Goal: Navigation & Orientation: Find specific page/section

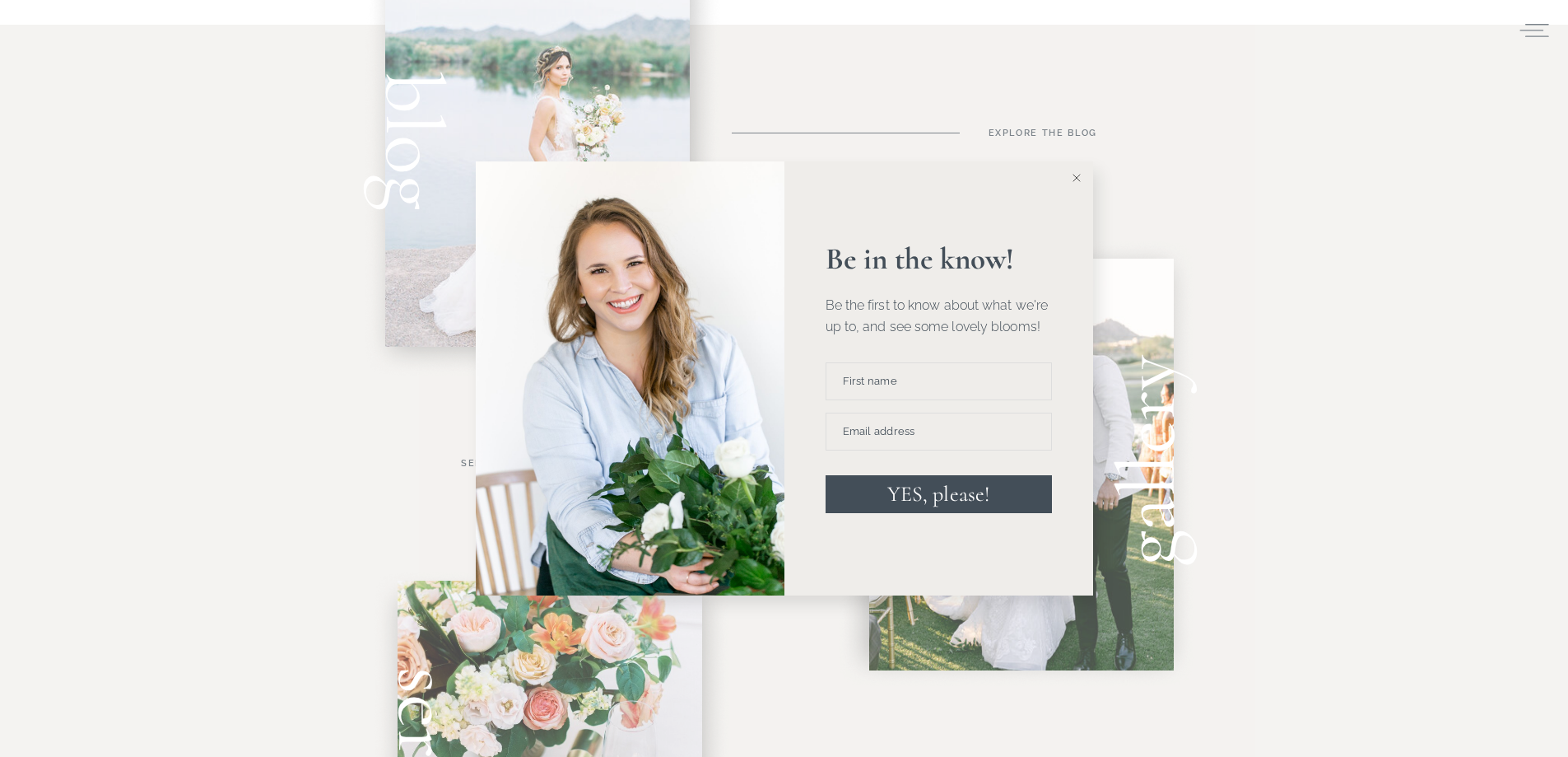
scroll to position [659, 0]
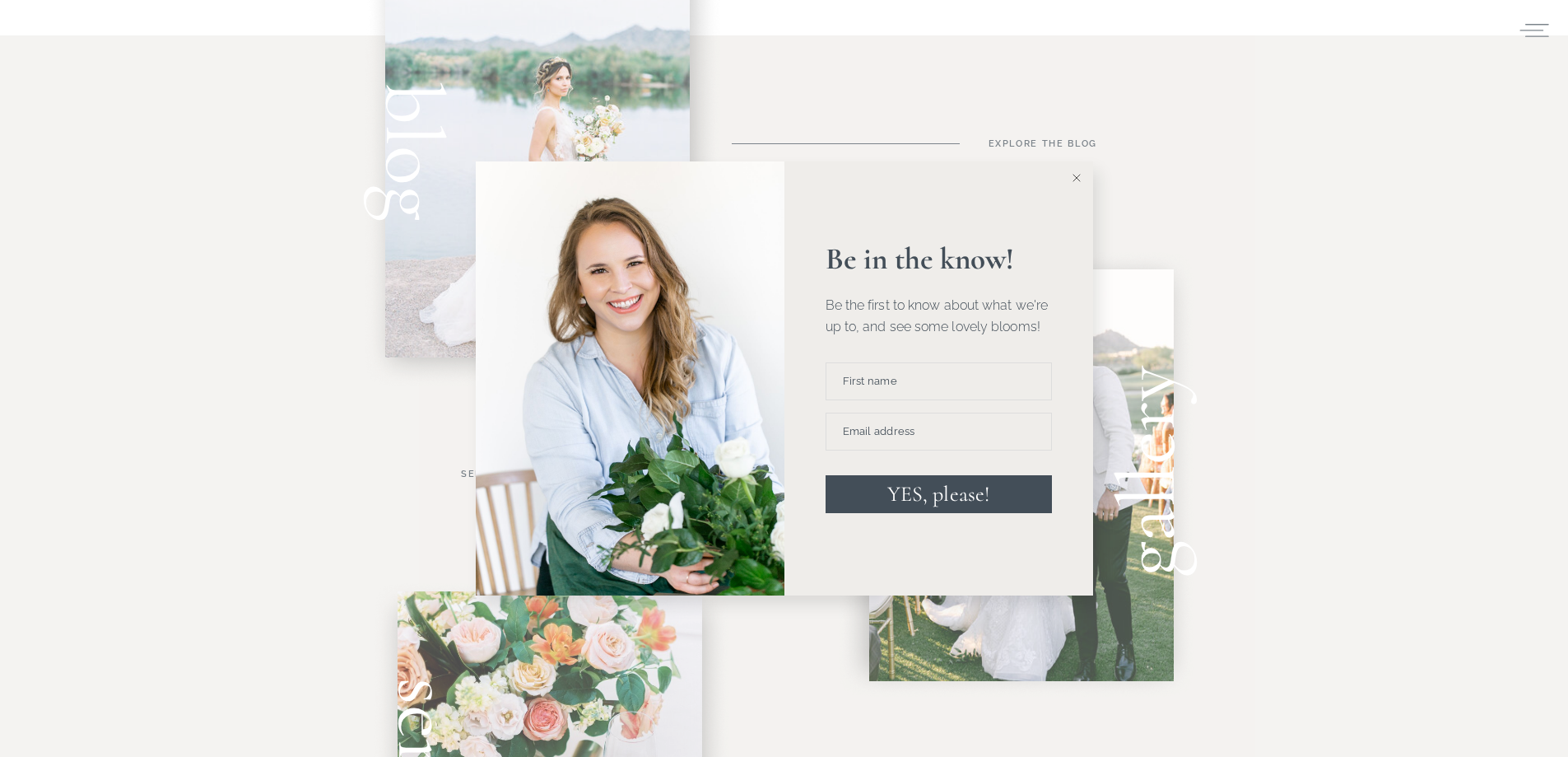
drag, startPoint x: 1075, startPoint y: 174, endPoint x: 1103, endPoint y: 194, distance: 34.4
click at [1075, 174] on icon at bounding box center [1077, 178] width 9 height 9
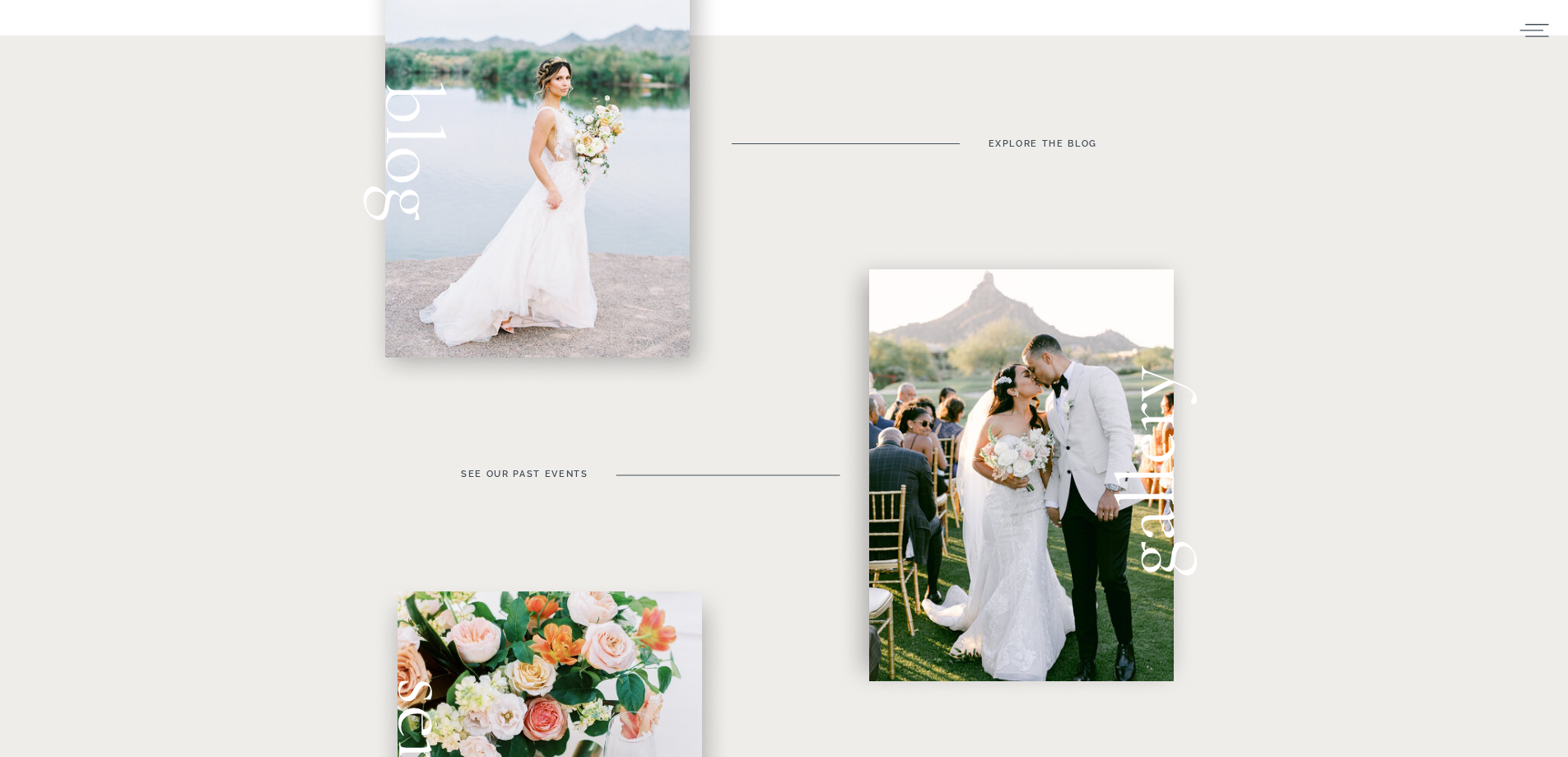
scroll to position [768, 0]
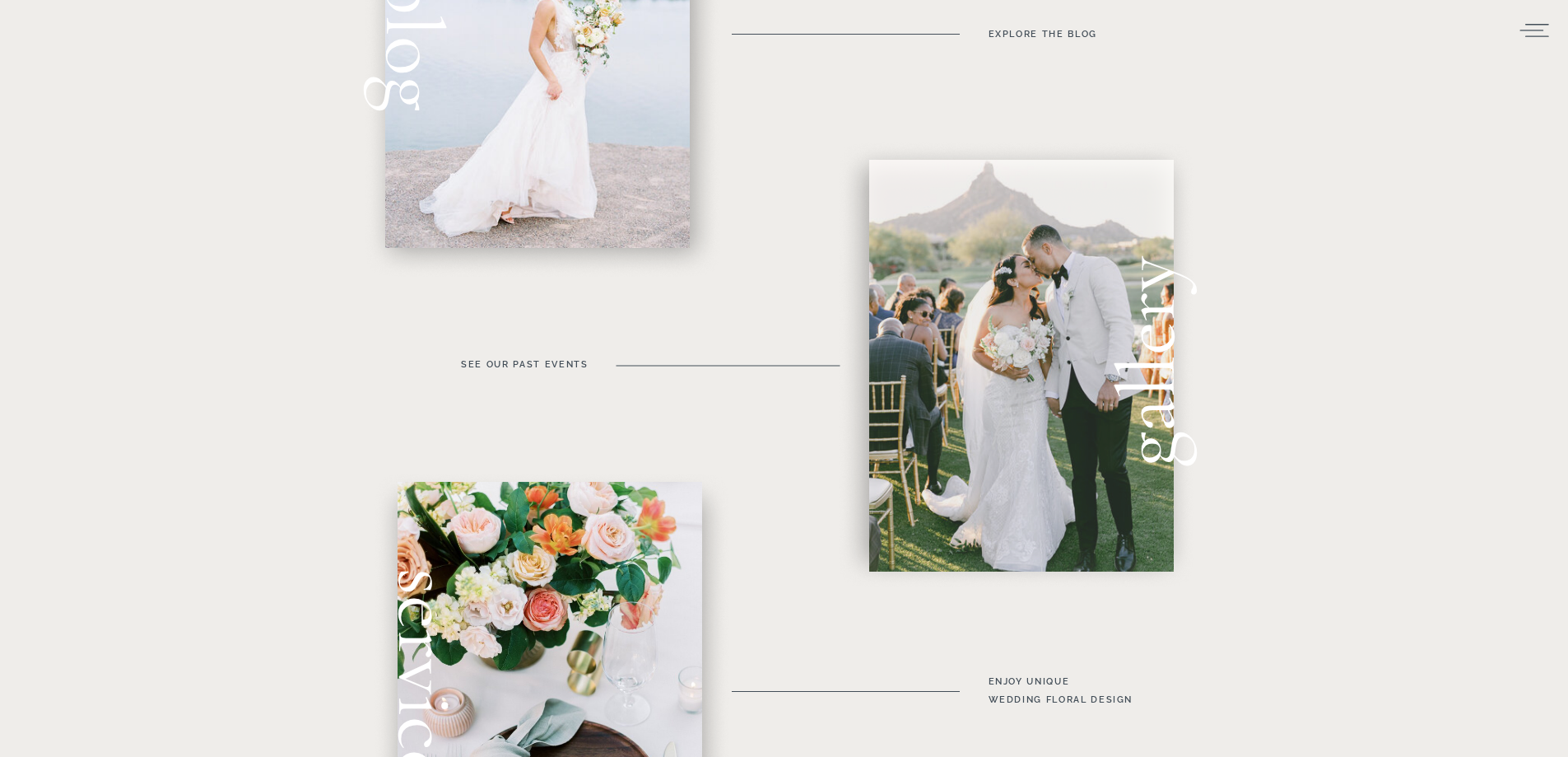
click at [1013, 394] on div at bounding box center [1021, 366] width 305 height 412
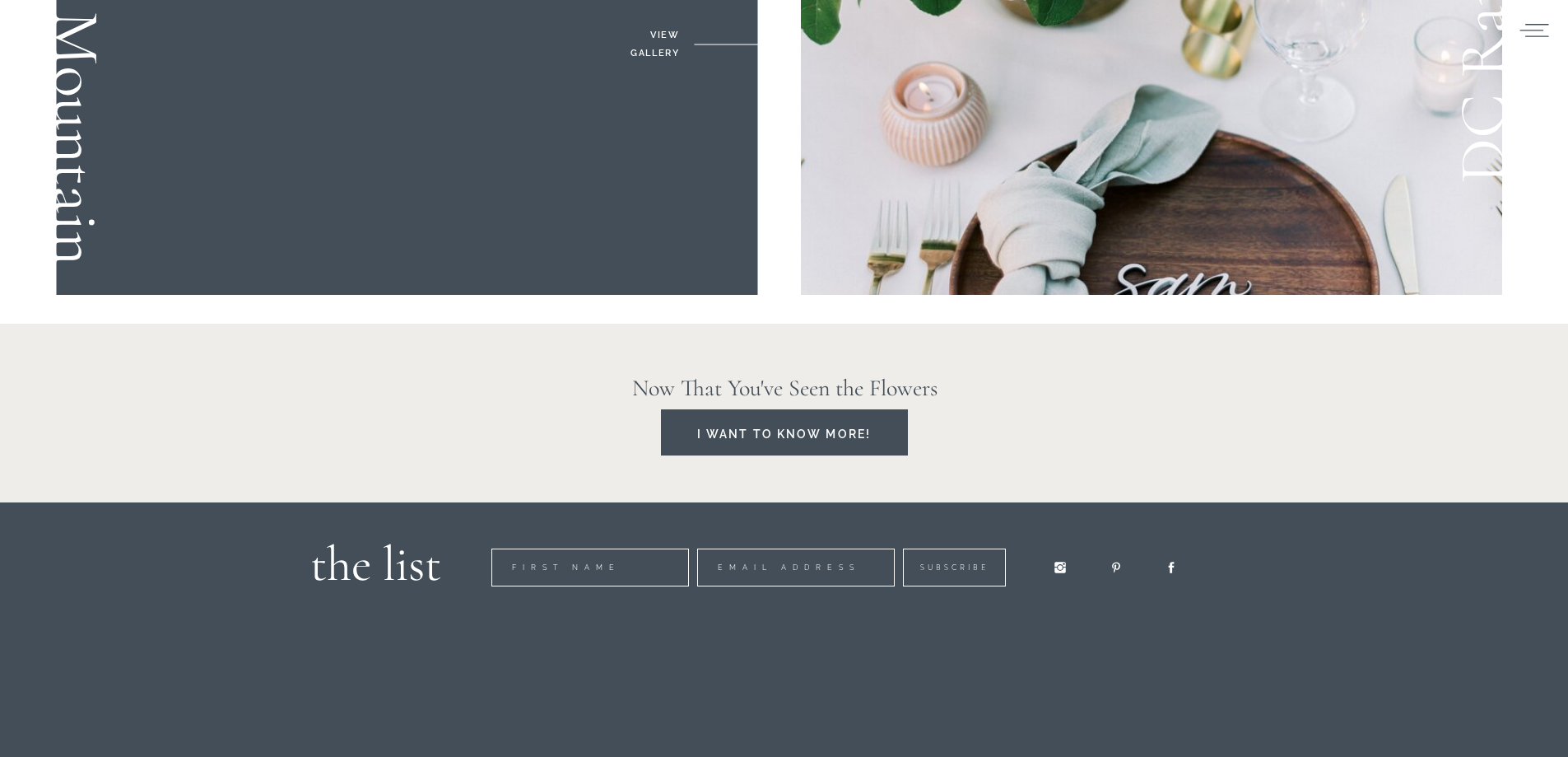
scroll to position [3073, 0]
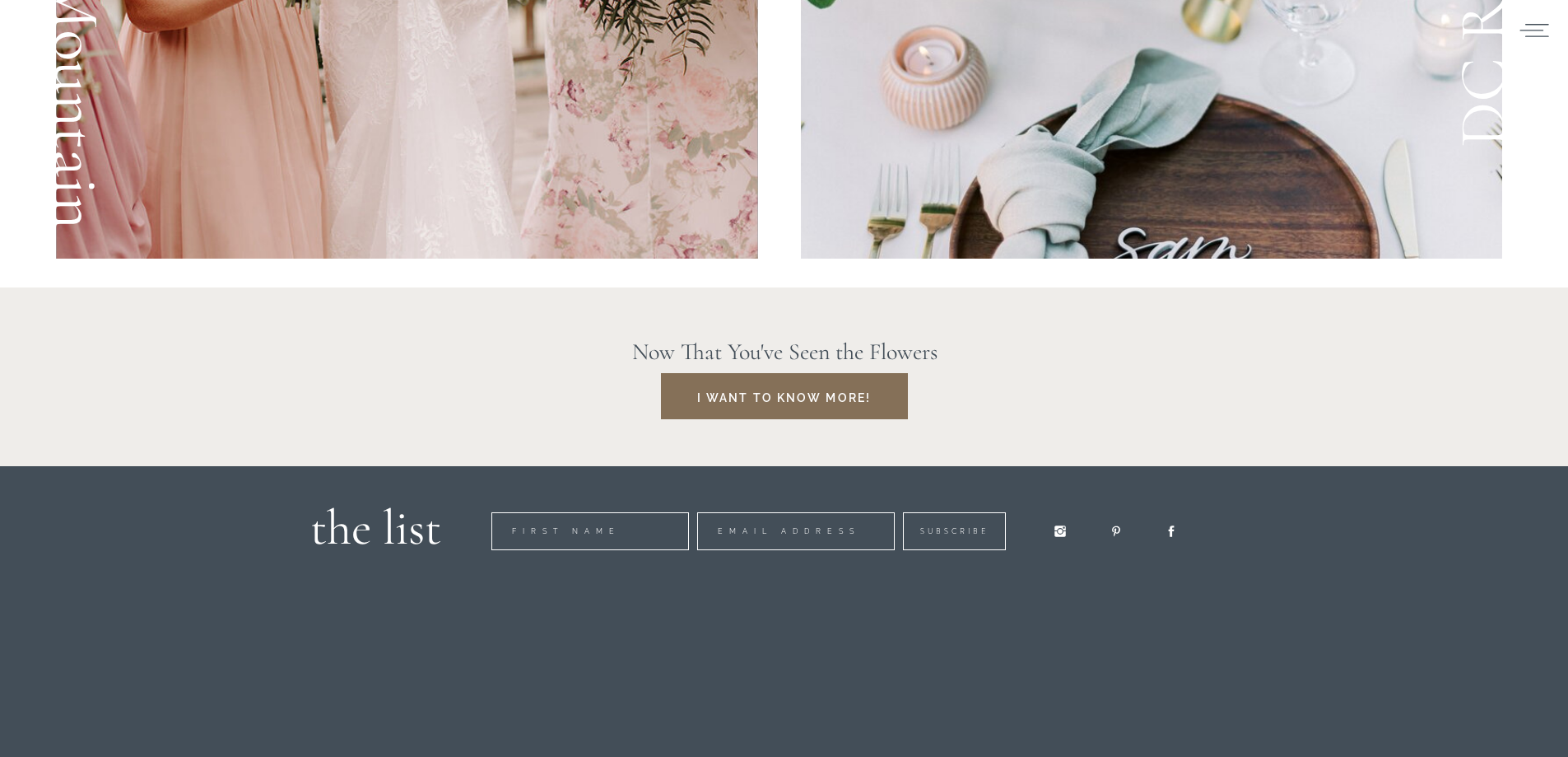
click at [773, 416] on div at bounding box center [784, 396] width 246 height 46
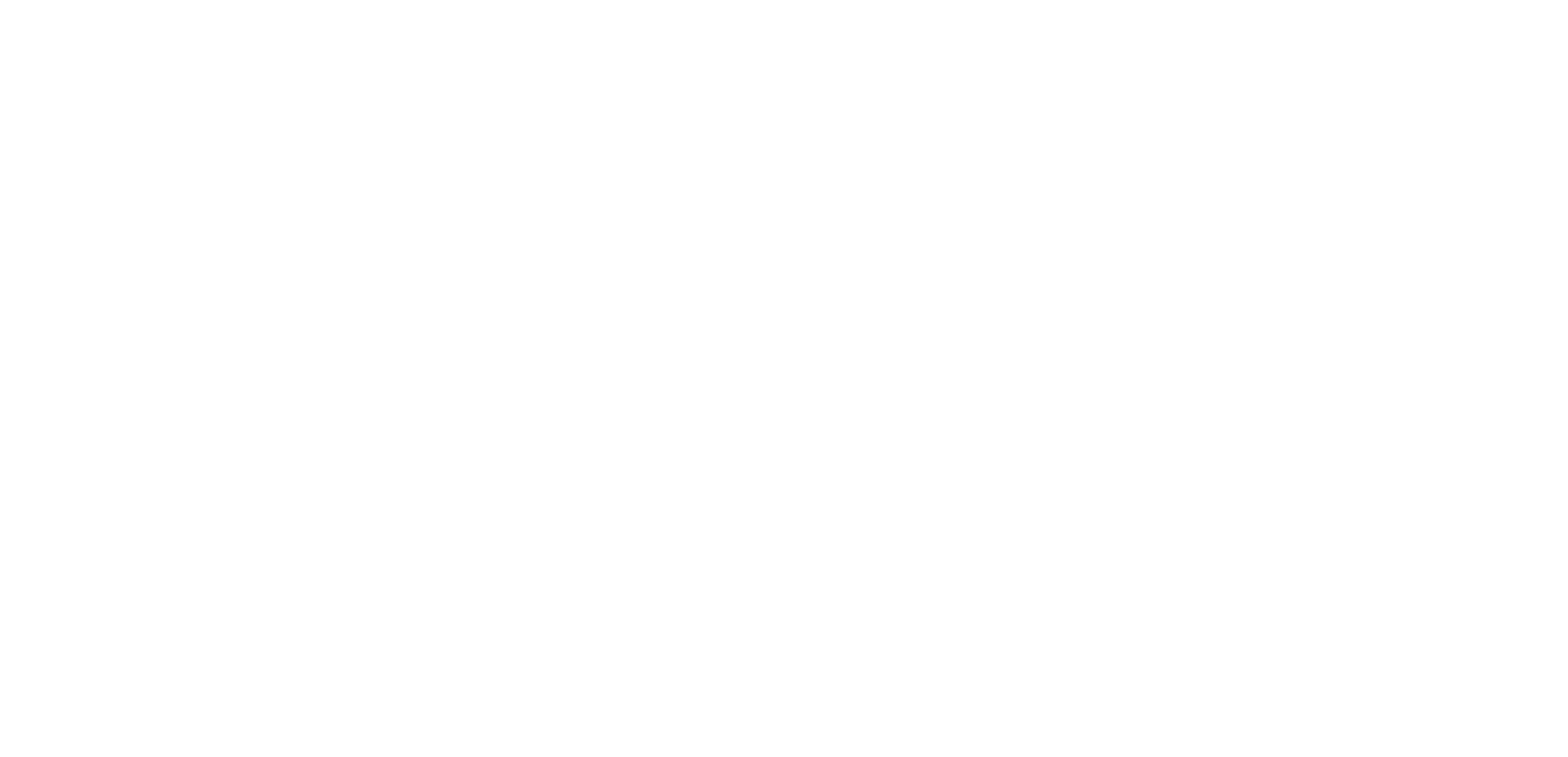
click at [0, 0] on html at bounding box center [0, 0] width 0 height 0
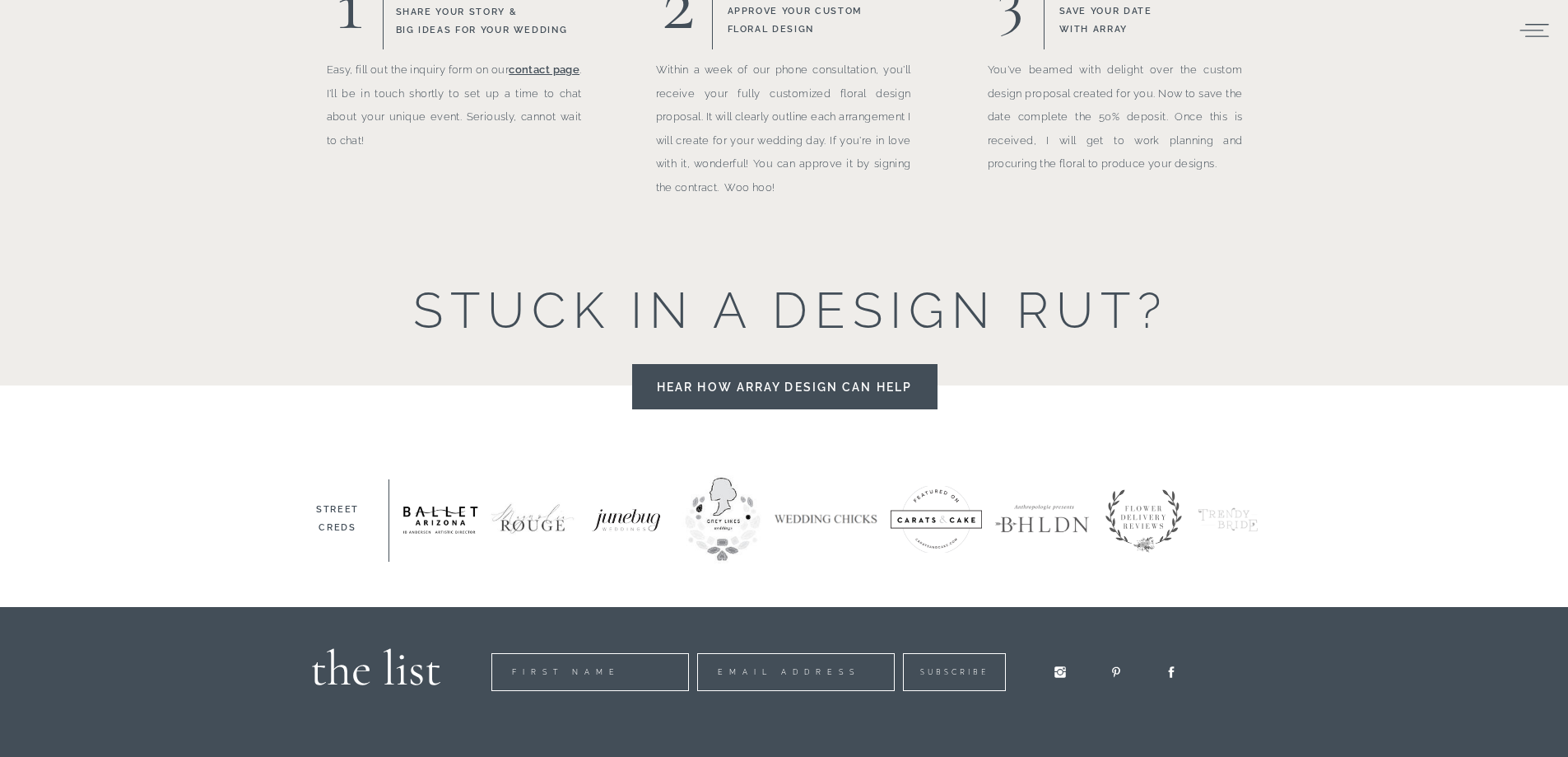
scroll to position [1925, 0]
